Goal: Ask a question

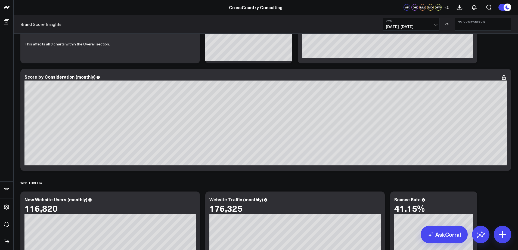
scroll to position [805, 0]
click at [455, 234] on link "AskCorral" at bounding box center [444, 234] width 47 height 17
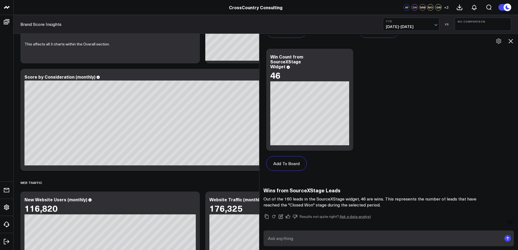
click at [383, 239] on textarea at bounding box center [383, 238] width 235 height 10
paste textarea "[URL][DOMAIN_NAME]"
type textarea "what is the website traffic breakdown for all of our webpage that start with th…"
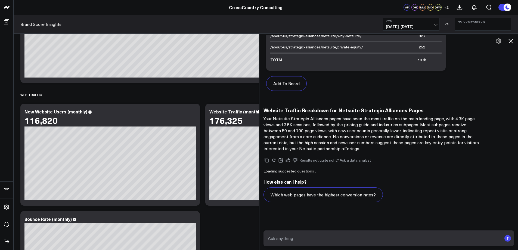
scroll to position [1238, 0]
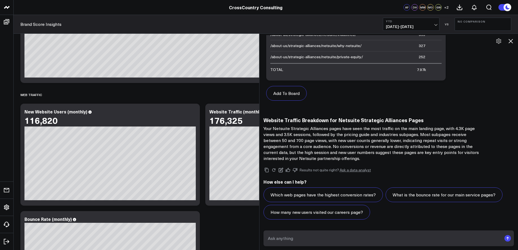
click at [306, 237] on textarea at bounding box center [383, 238] width 235 height 10
type textarea "what is the traffic for each page in that section?"
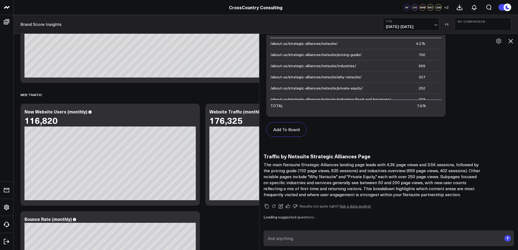
scroll to position [1657, 0]
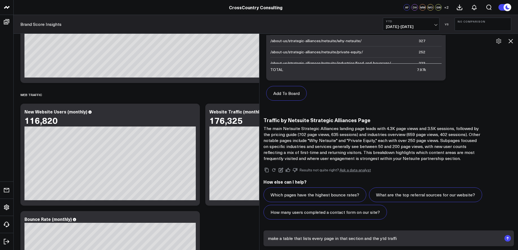
type textarea "make a table that lists every page in that section and the ytd traffic"
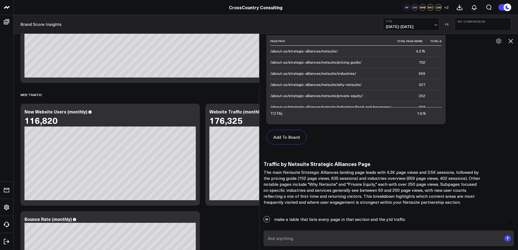
scroll to position [1588, 0]
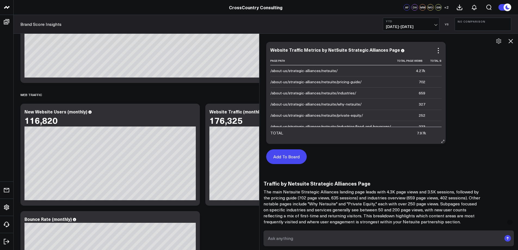
click at [288, 160] on button "Add To Board" at bounding box center [286, 156] width 41 height 15
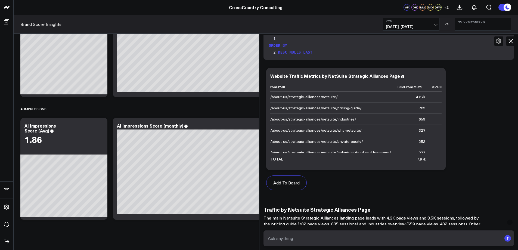
scroll to position [2070, 0]
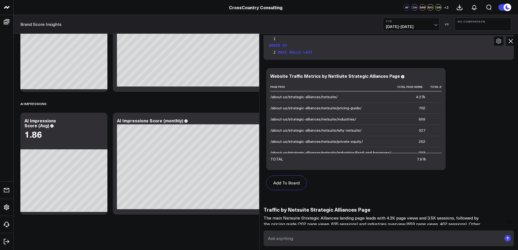
click at [286, 238] on textarea at bounding box center [383, 238] width 235 height 10
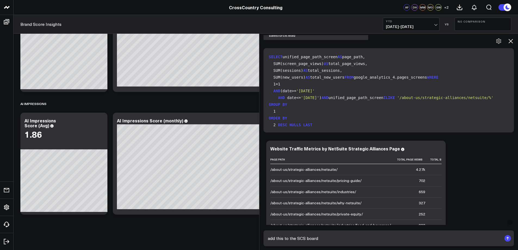
scroll to position [1496, 0]
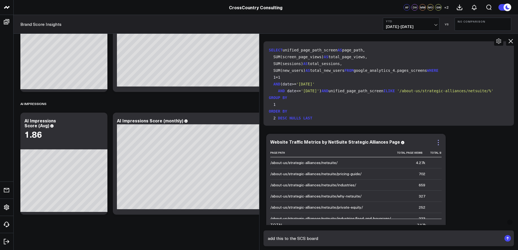
type textarea "add this to the SCS board"
click at [440, 146] on icon at bounding box center [438, 142] width 7 height 7
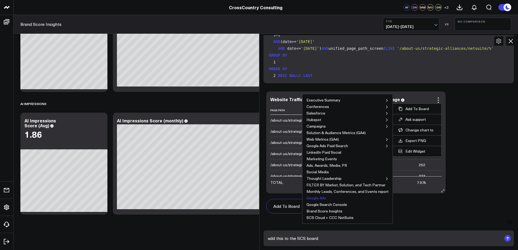
scroll to position [1540, 0]
click at [324, 218] on button "SCS Cloud + CCC NetSuite" at bounding box center [329, 216] width 47 height 4
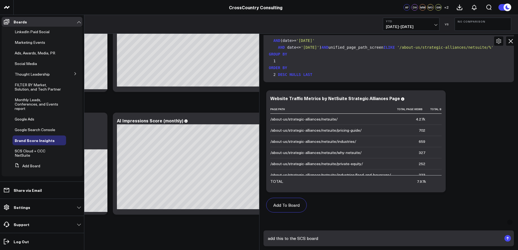
scroll to position [99, 0]
click at [35, 151] on span "SCS Cloud + CCC NetSuite" at bounding box center [30, 153] width 31 height 10
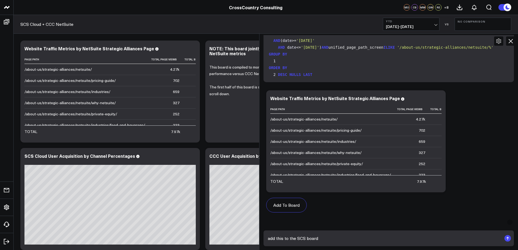
click at [509, 41] on icon at bounding box center [510, 41] width 7 height 7
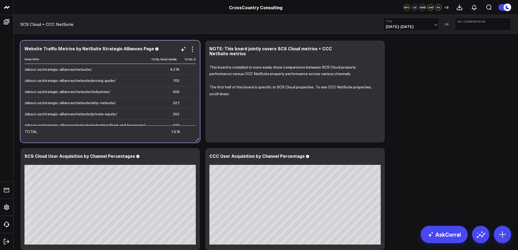
scroll to position [0, 50]
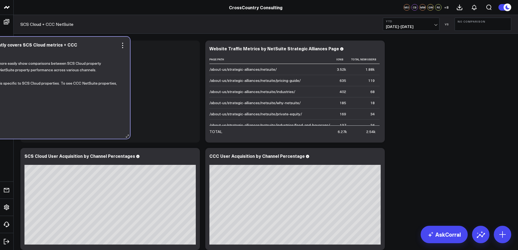
drag, startPoint x: 284, startPoint y: 124, endPoint x: 29, endPoint y: 121, distance: 254.7
click at [29, 121] on div "This board is compiled to more easily show comparisons between SCS Cloud proper…" at bounding box center [40, 93] width 171 height 80
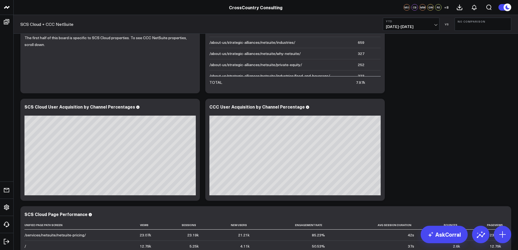
scroll to position [36, 0]
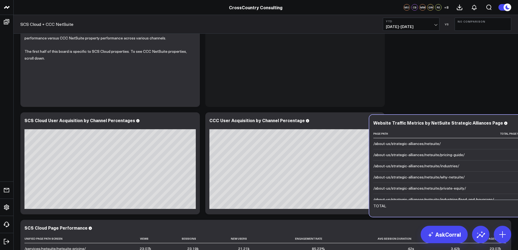
drag, startPoint x: 368, startPoint y: 76, endPoint x: 532, endPoint y: 186, distance: 197.3
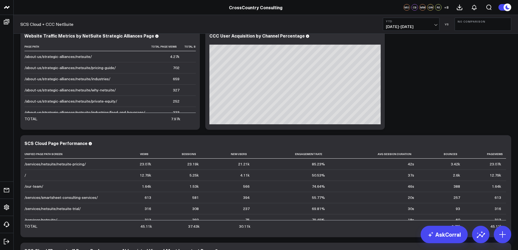
scroll to position [151, 0]
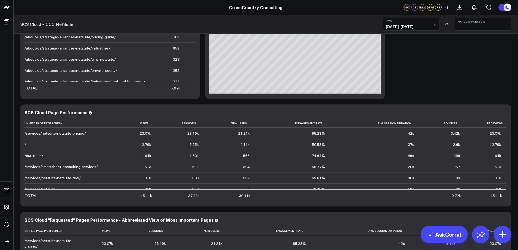
click at [435, 24] on span "[DATE] - [DATE]" at bounding box center [411, 26] width 51 height 4
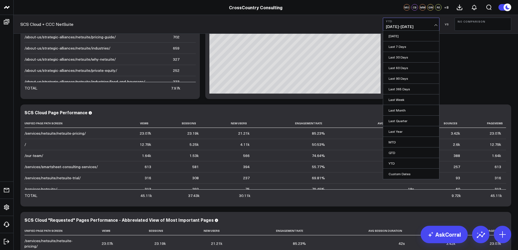
click at [397, 68] on link "Last 60 Days" at bounding box center [411, 68] width 56 height 10
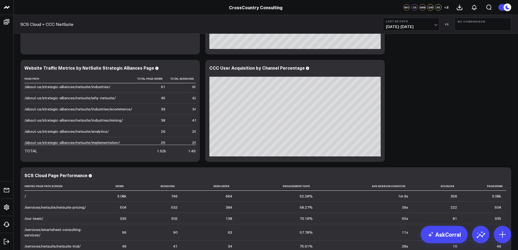
scroll to position [100, 0]
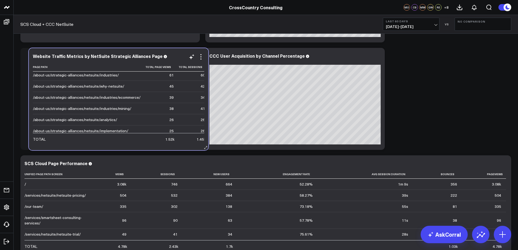
drag, startPoint x: 159, startPoint y: 146, endPoint x: 166, endPoint y: 147, distance: 7.4
click at [167, 147] on div "Website Traffic Metrics by NetSuite Strategic Alliances Page Page Path Total Pa…" at bounding box center [118, 99] width 179 height 102
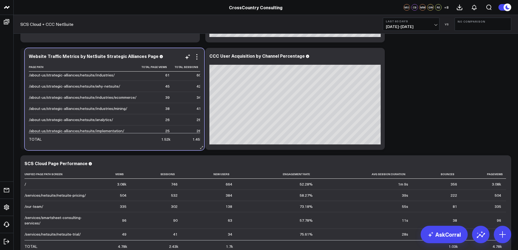
drag, startPoint x: 158, startPoint y: 145, endPoint x: 163, endPoint y: 145, distance: 4.4
click at [163, 145] on div "Website Traffic Metrics by NetSuite Strategic Alliances Page Page Path Total Pa…" at bounding box center [114, 99] width 179 height 102
drag, startPoint x: 155, startPoint y: 145, endPoint x: 158, endPoint y: 145, distance: 3.0
click at [158, 145] on div "Website Traffic Metrics by NetSuite Strategic Alliances Page Page Path Total Pa…" at bounding box center [112, 99] width 179 height 102
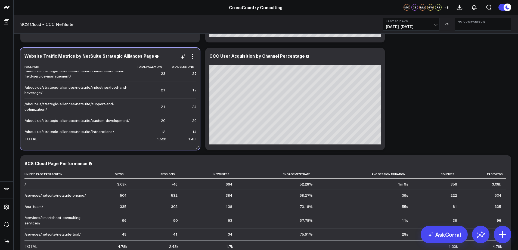
scroll to position [115, 0]
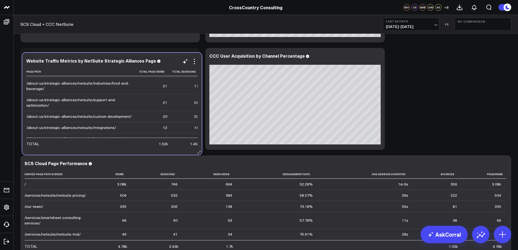
click at [199, 100] on div "Website Traffic Metrics by NetSuite Strategic Alliances Page Page Path Total Pa…" at bounding box center [111, 104] width 179 height 102
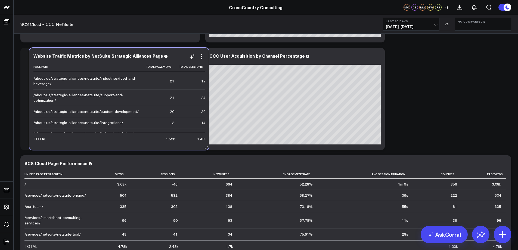
drag, startPoint x: 153, startPoint y: 145, endPoint x: 162, endPoint y: 145, distance: 9.0
click at [162, 145] on div "Website Traffic Metrics by NetSuite Strategic Alliances Page Page Path Total Pa…" at bounding box center [118, 99] width 179 height 102
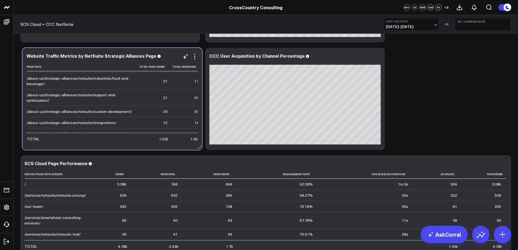
click at [164, 145] on div "Website Traffic Metrics by NetSuite Strategic Alliances Page Page Path Total Pa…" at bounding box center [112, 99] width 179 height 102
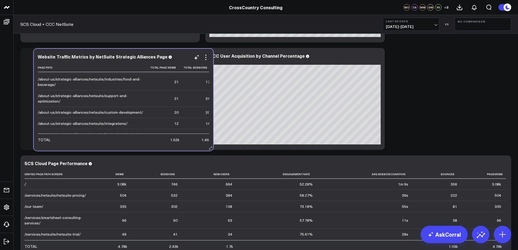
drag, startPoint x: 94, startPoint y: 145, endPoint x: 107, endPoint y: 145, distance: 13.3
click at [107, 145] on div "Website Traffic Metrics by NetSuite Strategic Alliances Page Page Path Total Pa…" at bounding box center [123, 100] width 179 height 102
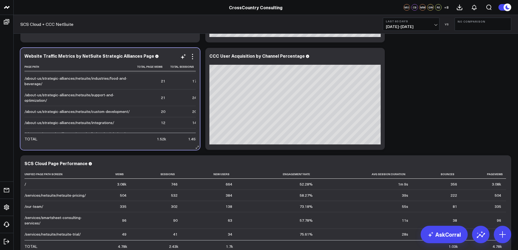
click at [158, 144] on div "Website Traffic Metrics by NetSuite Strategic Alliances Page Page Path Total Pa…" at bounding box center [109, 99] width 179 height 102
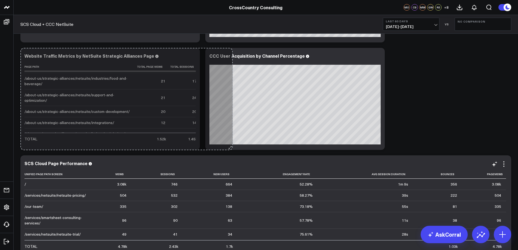
drag, startPoint x: 197, startPoint y: 147, endPoint x: 283, endPoint y: 156, distance: 86.9
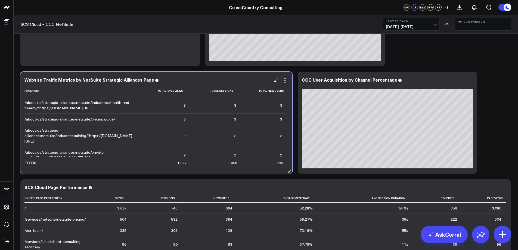
scroll to position [311, 0]
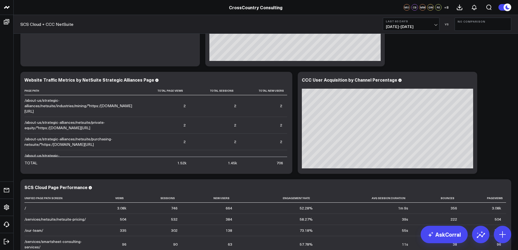
click at [435, 24] on span "[DATE] - [DATE]" at bounding box center [411, 26] width 51 height 4
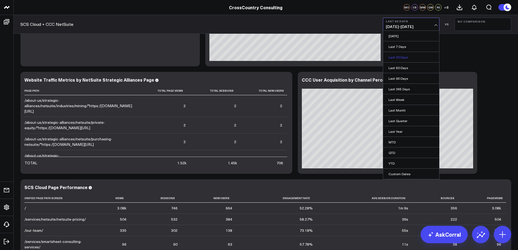
click at [402, 57] on link "Last 30 Days" at bounding box center [411, 57] width 56 height 10
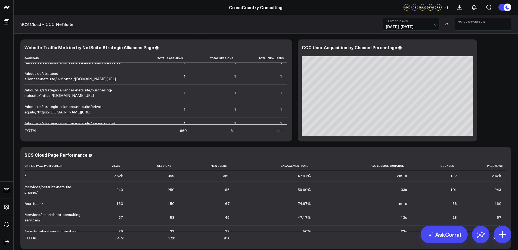
scroll to position [112, 0]
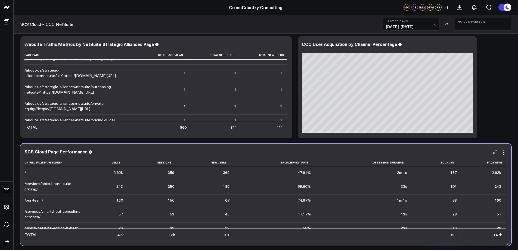
click at [89, 176] on td "/" at bounding box center [57, 172] width 66 height 11
click at [90, 175] on td "/" at bounding box center [57, 172] width 66 height 11
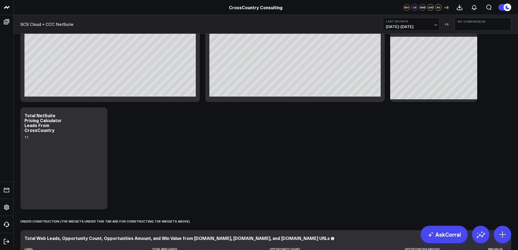
scroll to position [927, 0]
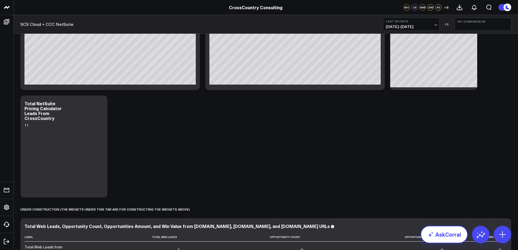
click at [441, 236] on link "AskCorral" at bounding box center [444, 234] width 47 height 17
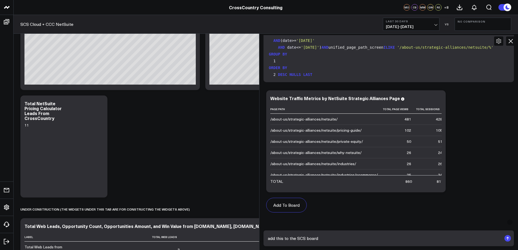
click at [334, 238] on textarea "add this to the SCS board" at bounding box center [383, 238] width 235 height 10
drag, startPoint x: 334, startPoint y: 238, endPoint x: 247, endPoint y: 236, distance: 86.5
type textarea "how many web leads have we had from the CrossCountry site with lead interest Ne…"
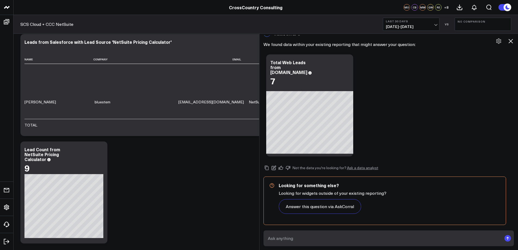
scroll to position [1216, 0]
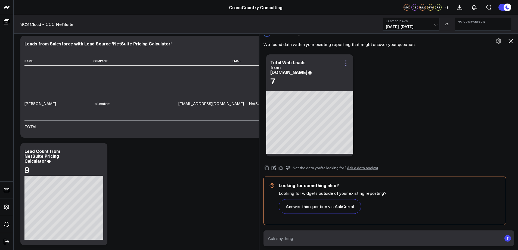
click at [348, 62] on icon at bounding box center [346, 63] width 7 height 7
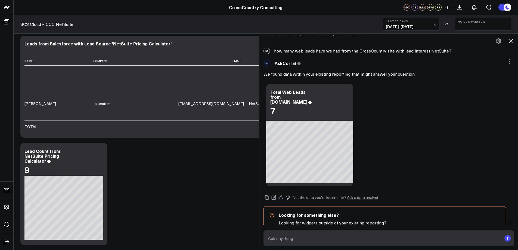
scroll to position [2254, 0]
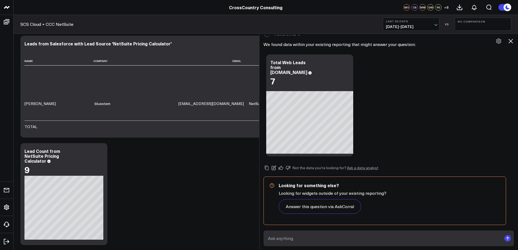
click at [317, 237] on textarea at bounding box center [383, 238] width 235 height 10
type textarea "add this chart to the board"
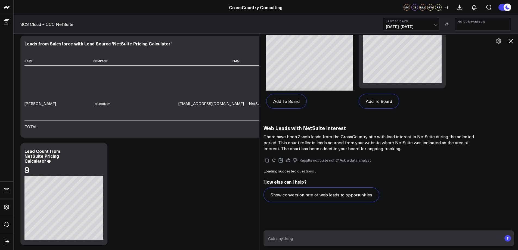
scroll to position [2748, 0]
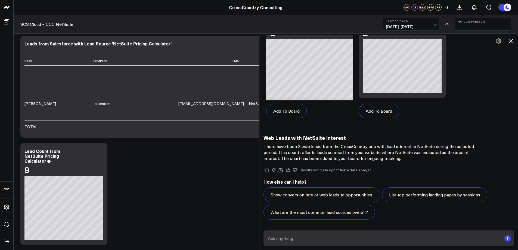
click at [435, 25] on span "[DATE] - [DATE]" at bounding box center [411, 26] width 51 height 4
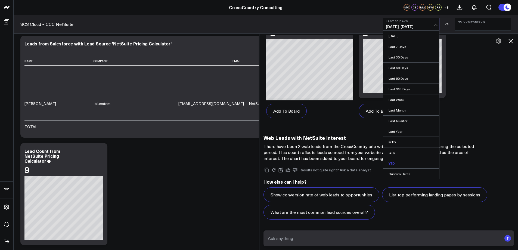
click at [407, 163] on link "YTD" at bounding box center [411, 163] width 56 height 10
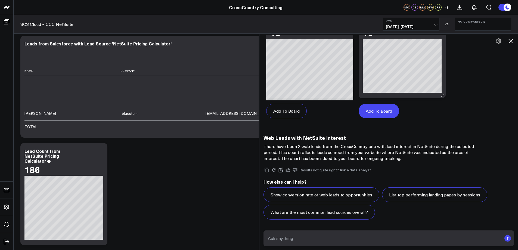
click at [383, 112] on button "Add To Board" at bounding box center [379, 111] width 41 height 15
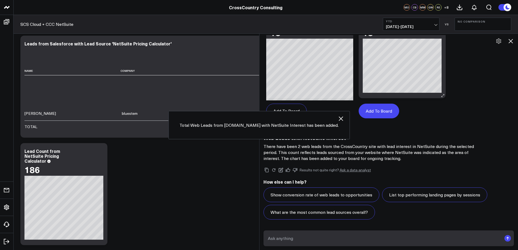
scroll to position [1247, 0]
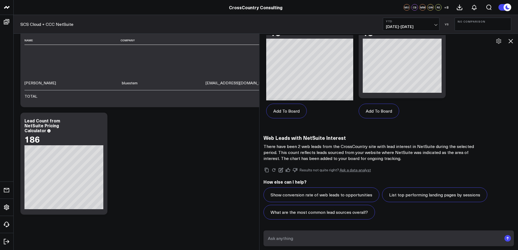
click at [380, 114] on button "Add To Board" at bounding box center [379, 111] width 41 height 15
click at [509, 41] on icon at bounding box center [510, 41] width 7 height 7
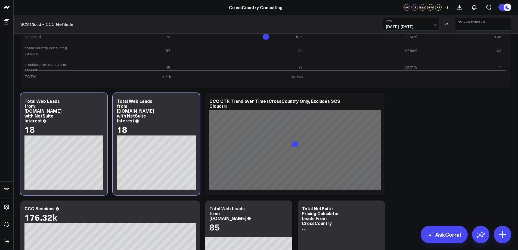
scroll to position [803, 0]
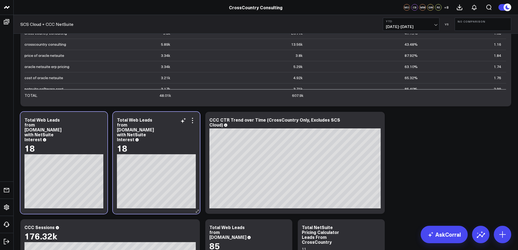
drag, startPoint x: 186, startPoint y: 133, endPoint x: 171, endPoint y: 127, distance: 16.4
click at [171, 127] on div "Total Web Leads from [DOMAIN_NAME] with NetSuite Interest" at bounding box center [156, 129] width 79 height 24
click at [192, 122] on icon at bounding box center [192, 120] width 7 height 7
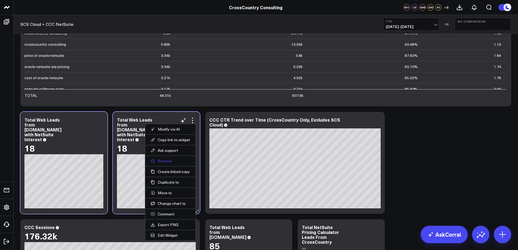
click at [160, 160] on button "Remove" at bounding box center [170, 160] width 39 height 5
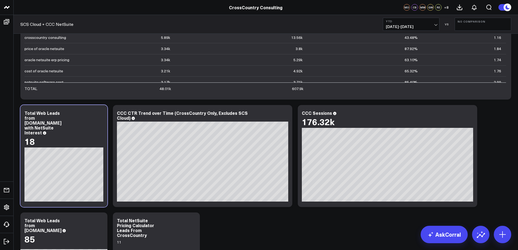
scroll to position [854, 0]
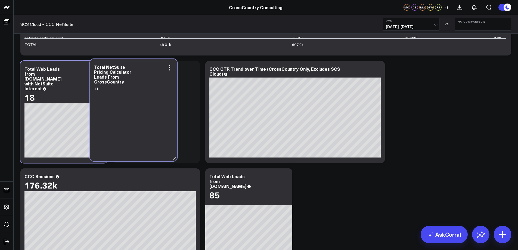
click at [172, 97] on div "11" at bounding box center [133, 120] width 79 height 70
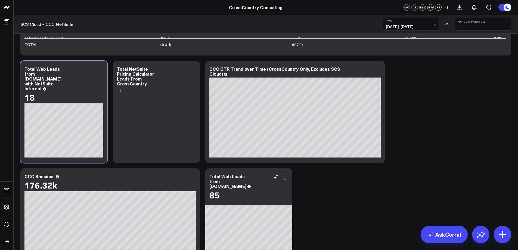
click at [285, 178] on icon at bounding box center [285, 177] width 7 height 7
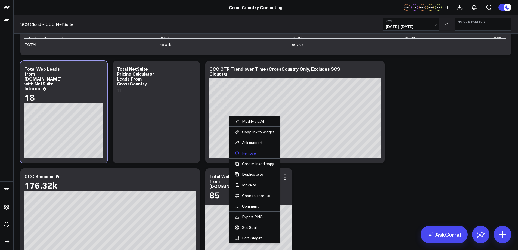
click at [249, 153] on button "Remove" at bounding box center [254, 153] width 39 height 5
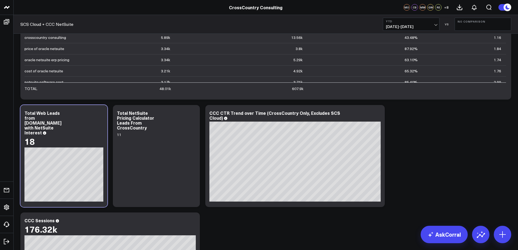
scroll to position [818, 0]
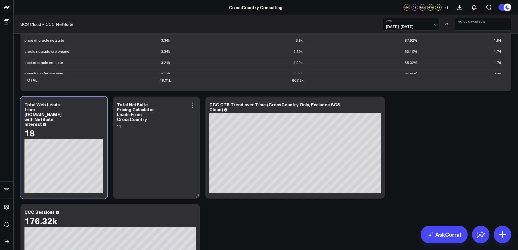
click at [193, 104] on icon at bounding box center [192, 105] width 7 height 7
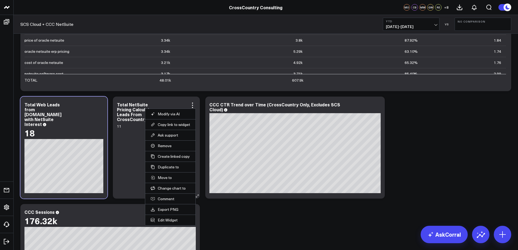
click at [129, 138] on div "11" at bounding box center [156, 158] width 79 height 70
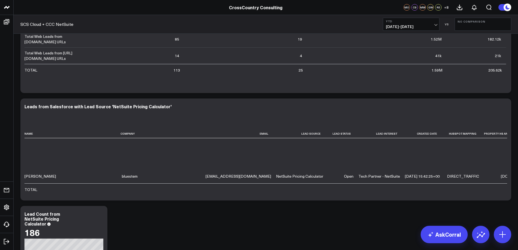
scroll to position [1247, 0]
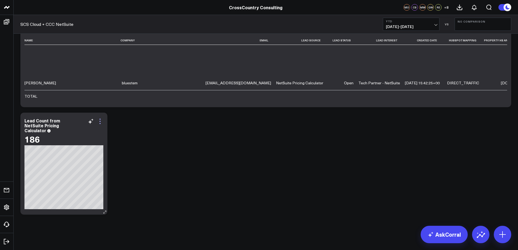
click at [101, 123] on icon at bounding box center [100, 121] width 7 height 7
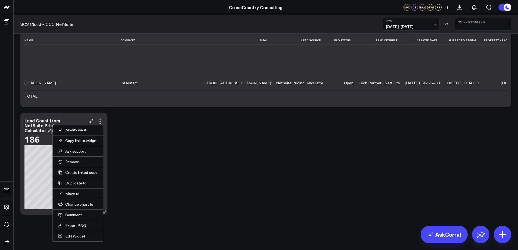
click at [31, 127] on div "Lead Count from NetSuite Pricing Calculator" at bounding box center [42, 125] width 36 height 16
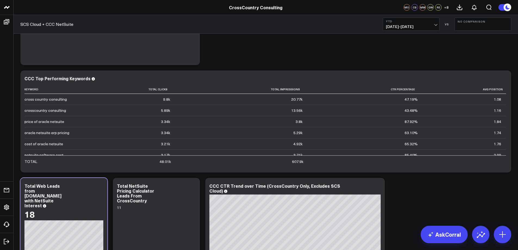
scroll to position [827, 0]
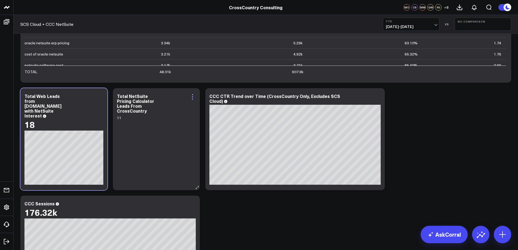
click at [193, 96] on icon at bounding box center [192, 97] width 7 height 7
click at [428, 235] on icon at bounding box center [430, 234] width 7 height 7
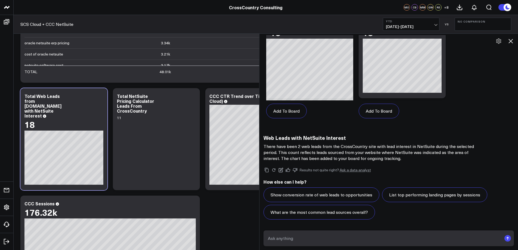
click at [369, 235] on textarea at bounding box center [383, 238] width 235 height 10
type textarea "how many NetSuite Pricing Calculator leads came from crosscountry's website thi…"
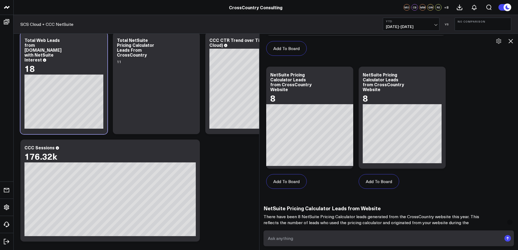
scroll to position [3168, 0]
click at [387, 189] on button "Add To Board" at bounding box center [379, 181] width 41 height 15
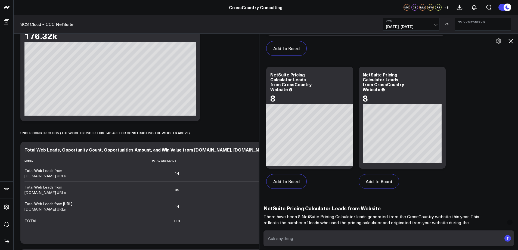
scroll to position [961, 0]
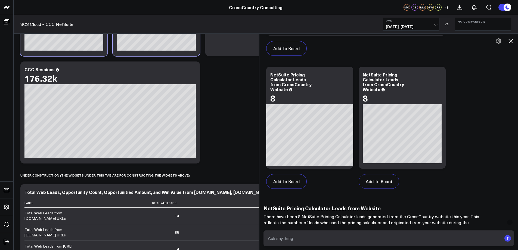
click at [509, 41] on icon at bounding box center [510, 41] width 7 height 7
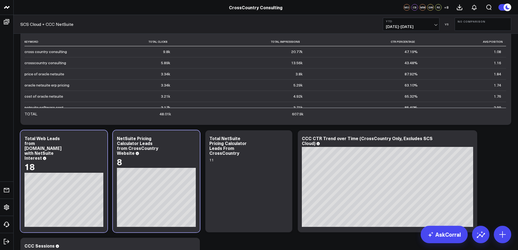
scroll to position [840, 0]
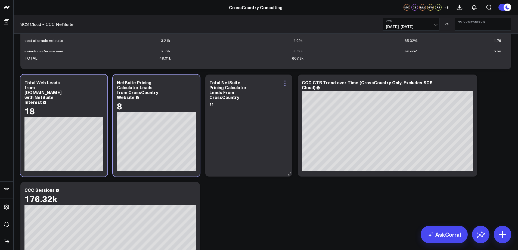
click at [285, 84] on icon at bounding box center [285, 83] width 7 height 7
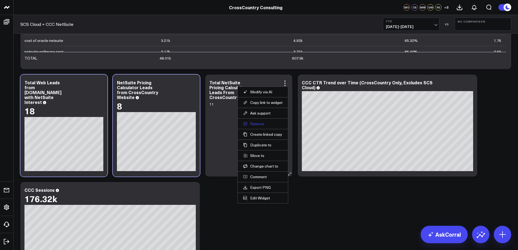
click at [260, 124] on button "Remove" at bounding box center [262, 123] width 39 height 5
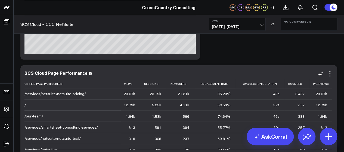
scroll to position [3198, 0]
